Goal: Task Accomplishment & Management: Complete application form

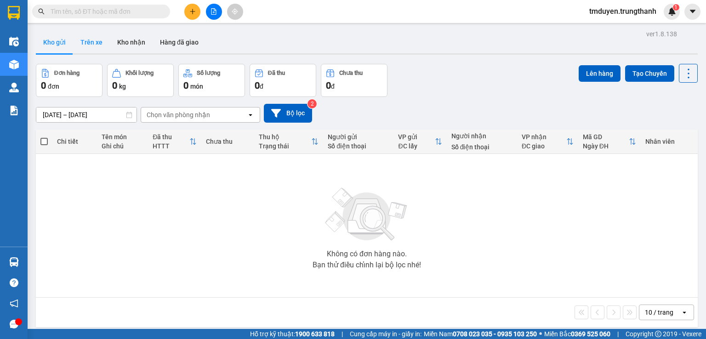
click at [95, 39] on button "Trên xe" at bounding box center [91, 42] width 37 height 22
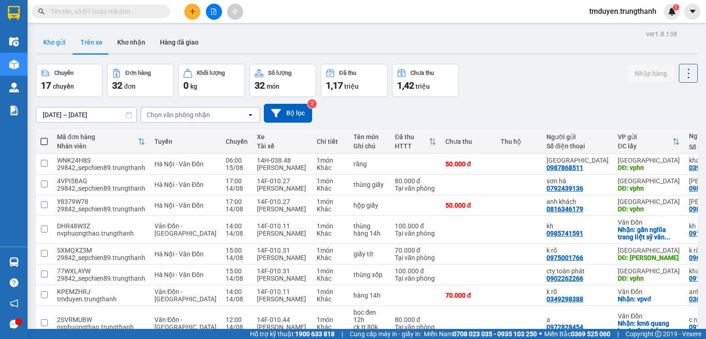
click at [57, 36] on button "Kho gửi" at bounding box center [54, 42] width 37 height 22
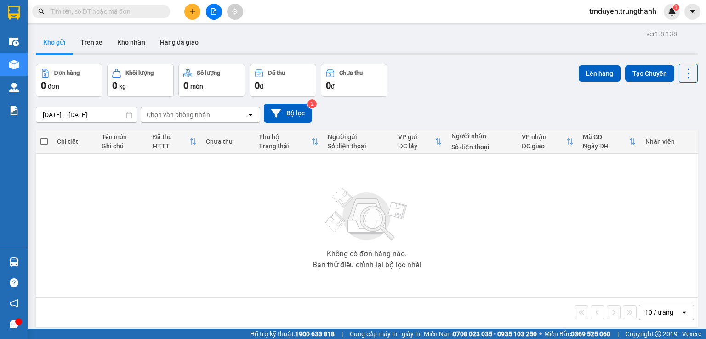
click at [195, 9] on icon "plus" at bounding box center [192, 11] width 6 height 6
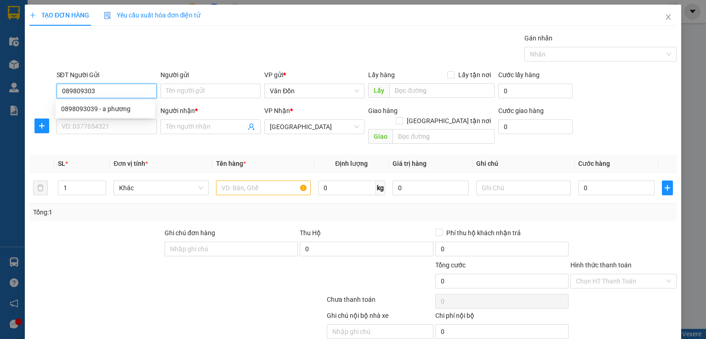
type input "0898093039"
click at [121, 113] on div "0898093039 - a phương" at bounding box center [105, 109] width 88 height 10
type input "a phương"
checkbox input "true"
type input "chả mực Bà Nụ Vân Đồn- VPVĐ"
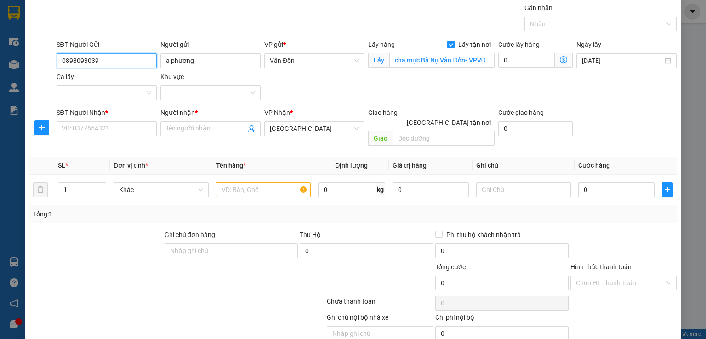
scroll to position [61, 0]
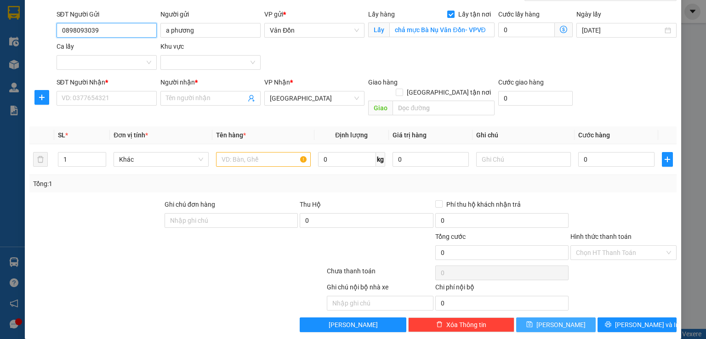
type input "0898093039"
click at [544, 317] on button "[PERSON_NAME]" at bounding box center [555, 324] width 79 height 15
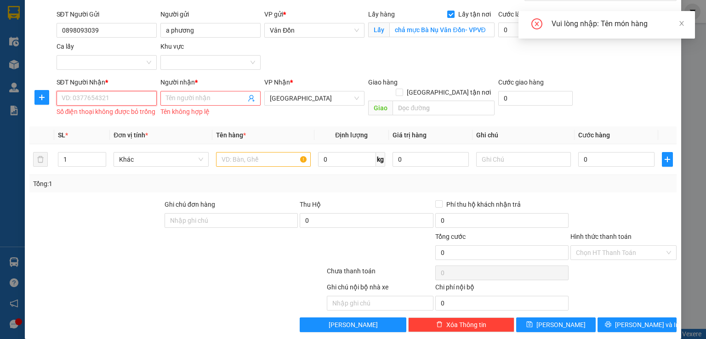
click at [101, 93] on input "SĐT Người Nhận *" at bounding box center [106, 98] width 100 height 15
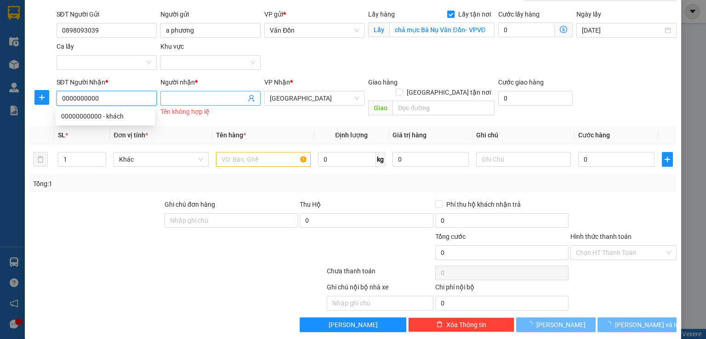
type input "0000000000"
click at [199, 96] on input "Người nhận *" at bounding box center [206, 98] width 80 height 10
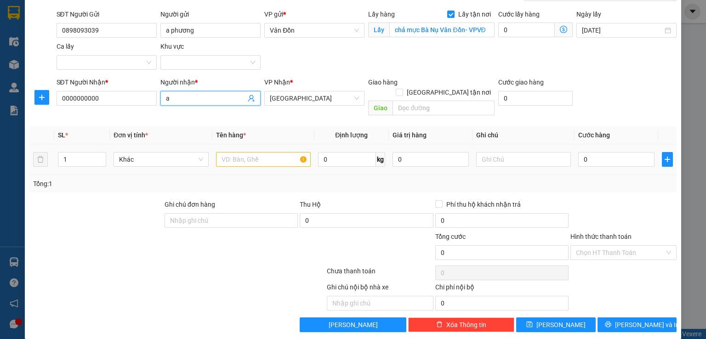
type input "a"
click at [288, 152] on input "text" at bounding box center [263, 159] width 95 height 15
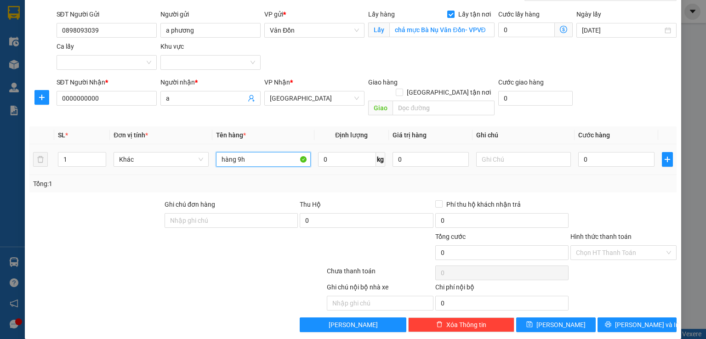
type input "hàng 9h"
click at [559, 317] on button "[PERSON_NAME]" at bounding box center [555, 324] width 79 height 15
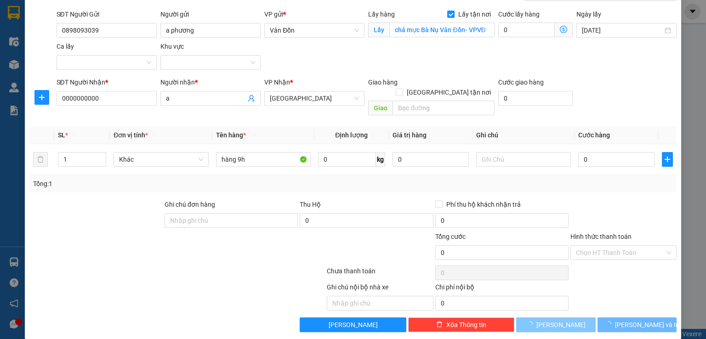
checkbox input "false"
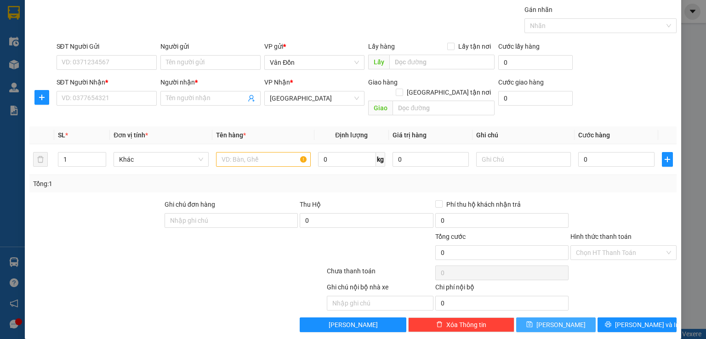
scroll to position [0, 0]
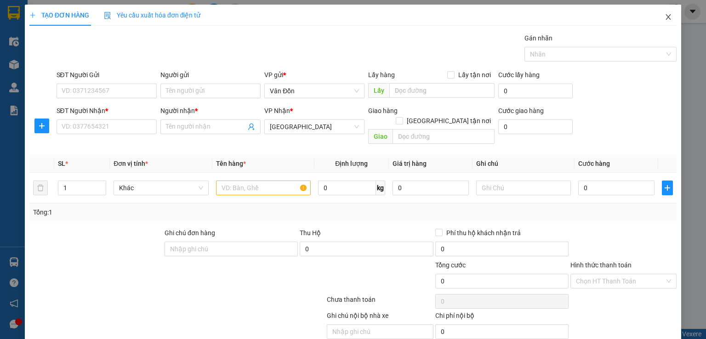
click at [664, 15] on icon "close" at bounding box center [667, 16] width 7 height 7
